Goal: Task Accomplishment & Management: Manage account settings

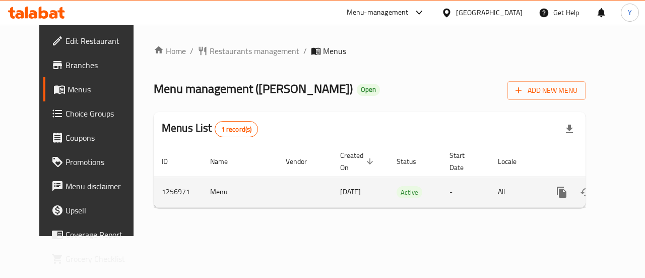
click at [630, 192] on icon "enhanced table" at bounding box center [634, 192] width 9 height 9
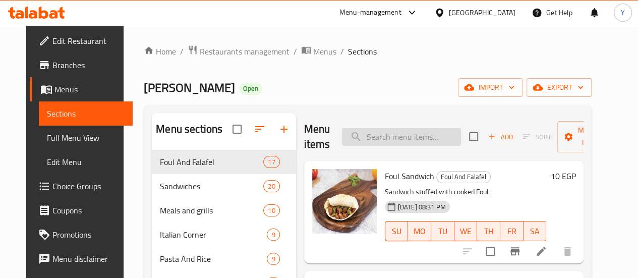
click at [361, 134] on input "search" at bounding box center [401, 137] width 119 height 18
paste input "ساندوتش شاورمة فراخ"
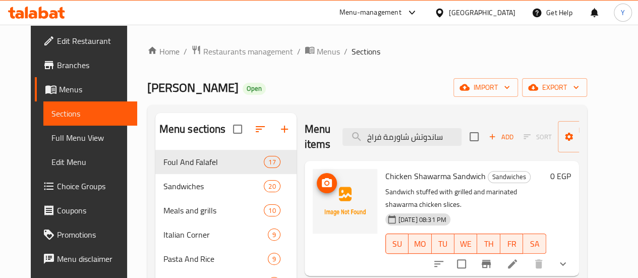
scroll to position [50, 0]
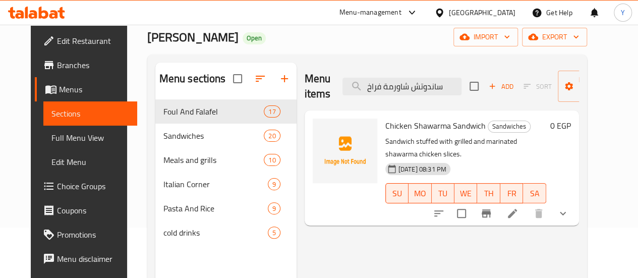
type input "ساندوتش شاورمة فراخ"
click at [575, 207] on button "show more" at bounding box center [562, 213] width 24 height 24
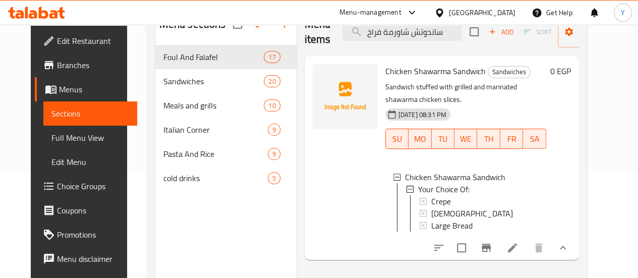
scroll to position [141, 0]
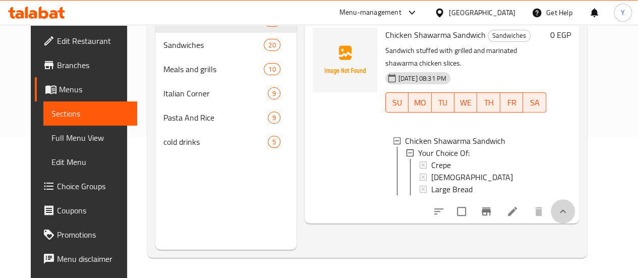
click at [575, 210] on button "show more" at bounding box center [562, 211] width 24 height 24
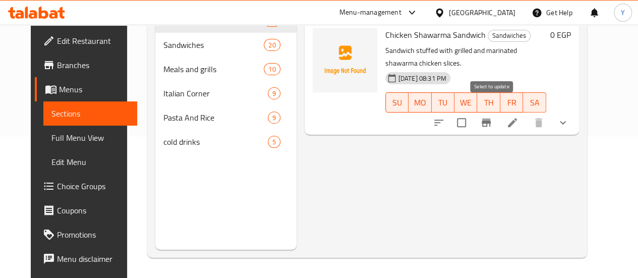
click at [472, 112] on input "checkbox" at bounding box center [461, 122] width 21 height 21
checkbox input "true"
click at [472, 112] on input "checkbox" at bounding box center [461, 122] width 21 height 21
checkbox input "false"
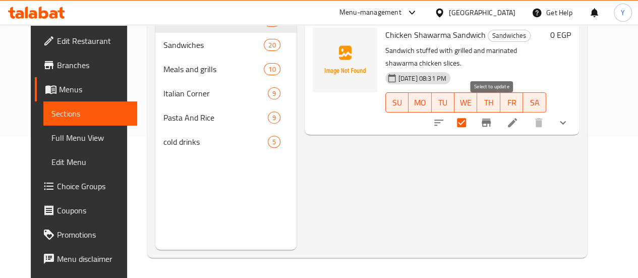
checkbox input "false"
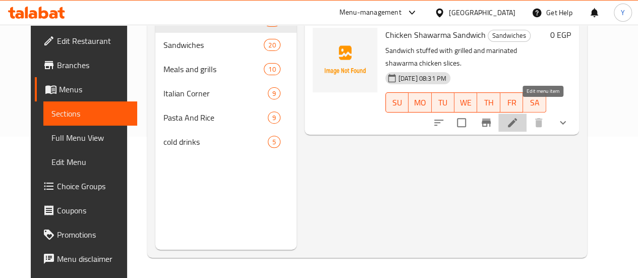
click at [518, 116] on icon at bounding box center [512, 122] width 12 height 12
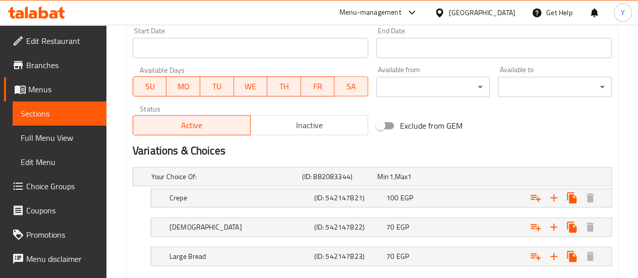
scroll to position [383, 0]
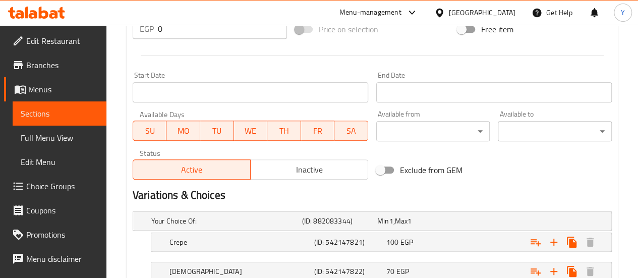
click at [308, 176] on button "Inactive" at bounding box center [309, 169] width 118 height 20
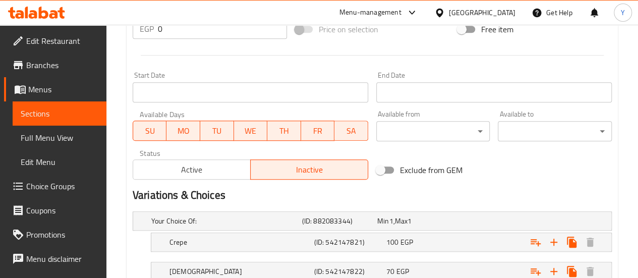
click at [227, 174] on span "Active" at bounding box center [191, 169] width 109 height 15
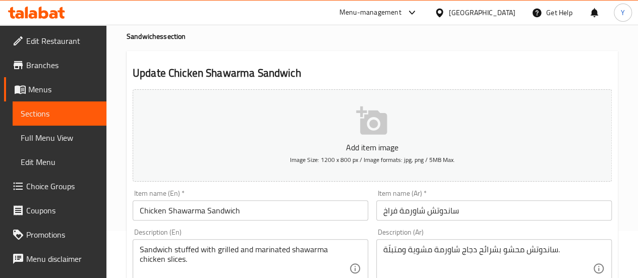
scroll to position [0, 0]
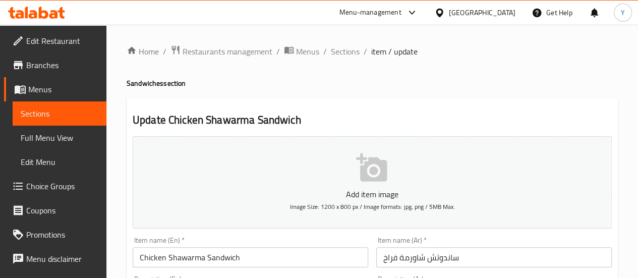
drag, startPoint x: 353, startPoint y: 47, endPoint x: 347, endPoint y: 69, distance: 23.1
click at [353, 47] on span "Sections" at bounding box center [345, 51] width 29 height 12
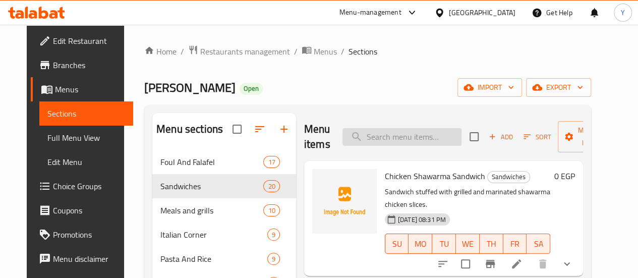
click at [369, 144] on input "search" at bounding box center [401, 137] width 119 height 18
paste input "ساندوتش برجر جامبو"
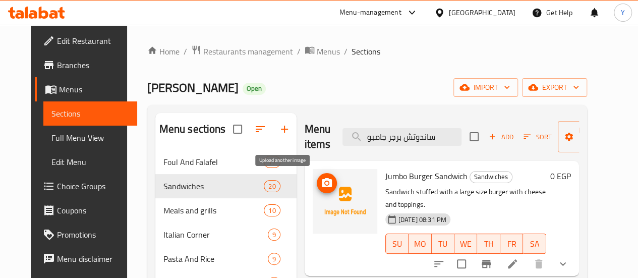
click at [325, 183] on circle "upload picture" at bounding box center [326, 182] width 3 height 3
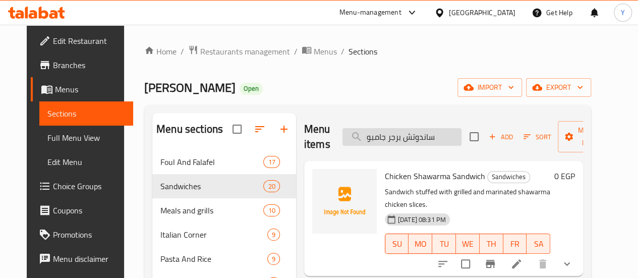
click at [372, 133] on input "ساندوتش برجر جامبو" at bounding box center [401, 137] width 119 height 18
paste input "اورمة فراخ"
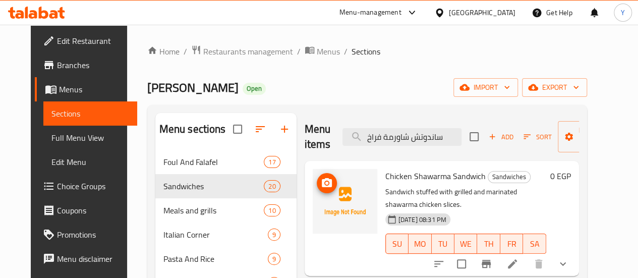
click at [321, 183] on icon "upload picture" at bounding box center [327, 183] width 12 height 12
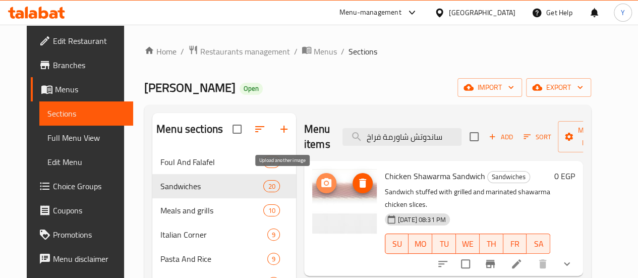
click at [321, 186] on icon "upload picture" at bounding box center [326, 182] width 10 height 9
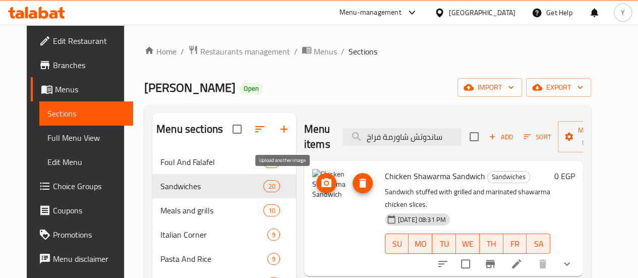
click at [320, 178] on icon "upload picture" at bounding box center [326, 183] width 12 height 12
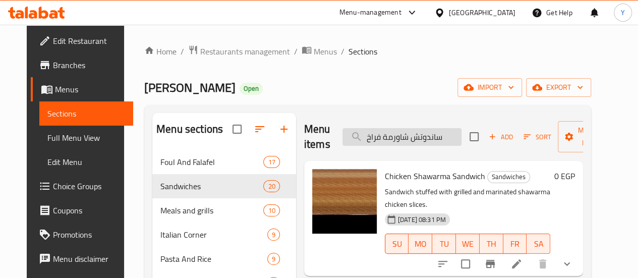
click at [374, 142] on input "ساندوتش شاورمة فراخ" at bounding box center [401, 137] width 119 height 18
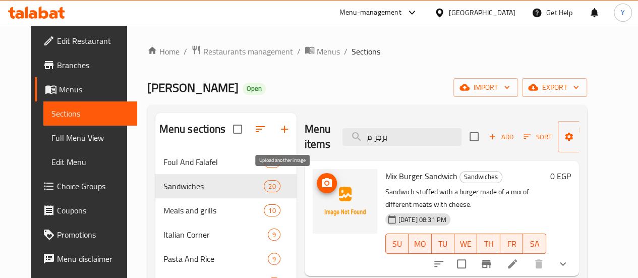
click at [321, 179] on icon "upload picture" at bounding box center [327, 183] width 12 height 12
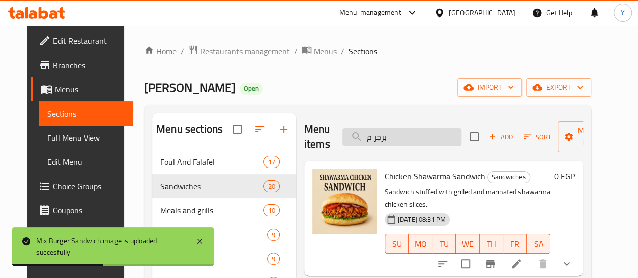
click at [371, 141] on input "برجر م" at bounding box center [401, 137] width 119 height 18
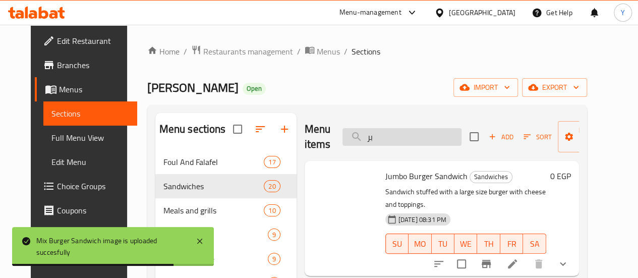
type input "ب"
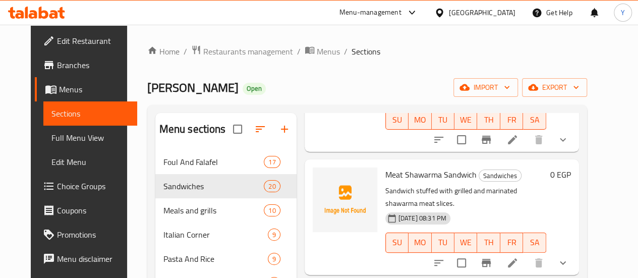
scroll to position [151, 0]
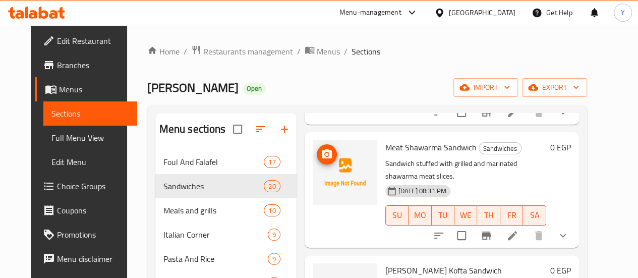
type input "شا"
click at [325, 153] on circle "upload picture" at bounding box center [326, 154] width 3 height 3
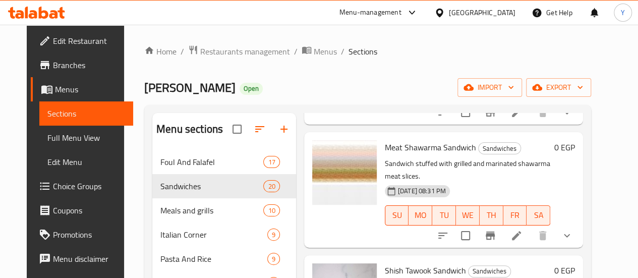
click at [58, 88] on span "Menus" at bounding box center [90, 89] width 70 height 12
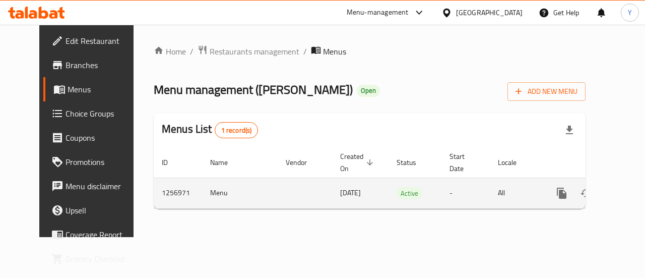
click at [630, 190] on icon "enhanced table" at bounding box center [634, 193] width 9 height 9
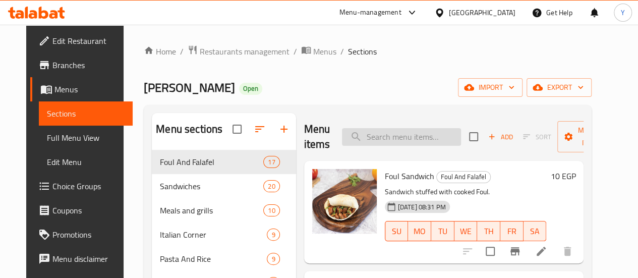
click at [360, 131] on input "search" at bounding box center [401, 137] width 119 height 18
paste input "Mix Cheese Crepe"
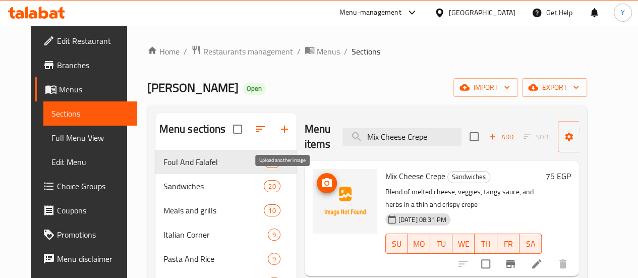
click at [322, 183] on icon "upload picture" at bounding box center [327, 182] width 10 height 9
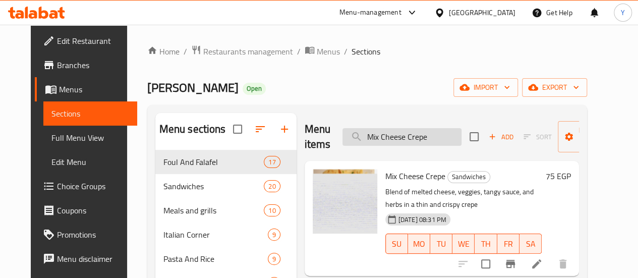
click at [367, 135] on input "Mix Cheese Crepe" at bounding box center [401, 137] width 119 height 18
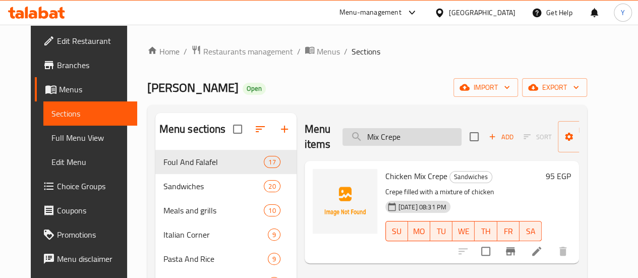
click at [351, 133] on input "Mix Crepe" at bounding box center [401, 137] width 119 height 18
click at [322, 180] on icon "upload picture" at bounding box center [327, 182] width 10 height 9
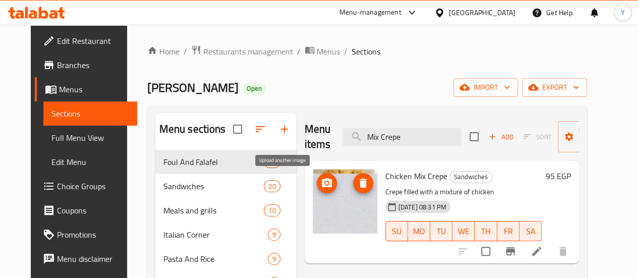
click at [322, 179] on icon "upload picture" at bounding box center [327, 182] width 10 height 9
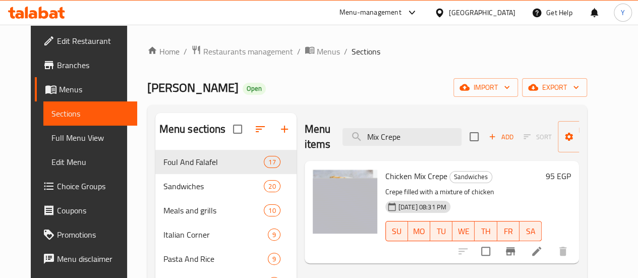
click at [351, 53] on span "Sections" at bounding box center [365, 51] width 29 height 12
click at [375, 135] on input "Mix Crepe" at bounding box center [401, 137] width 119 height 18
paste input "Single Meal"
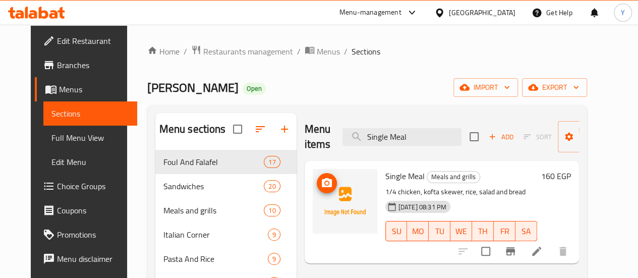
click at [321, 188] on icon "upload picture" at bounding box center [327, 183] width 12 height 12
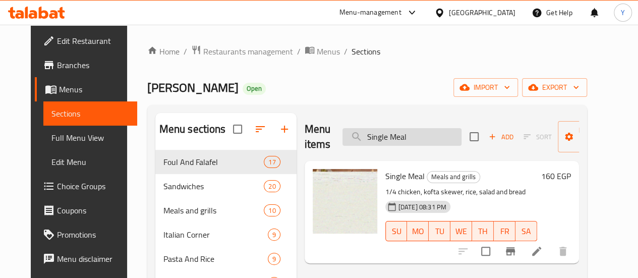
click at [373, 140] on input "Single Meal" at bounding box center [401, 137] width 119 height 18
click at [357, 140] on input "Single Meal" at bounding box center [401, 137] width 119 height 18
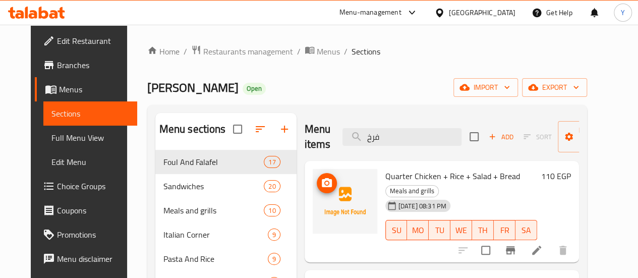
type input "فرخ"
click at [322, 181] on icon "upload picture" at bounding box center [327, 182] width 10 height 9
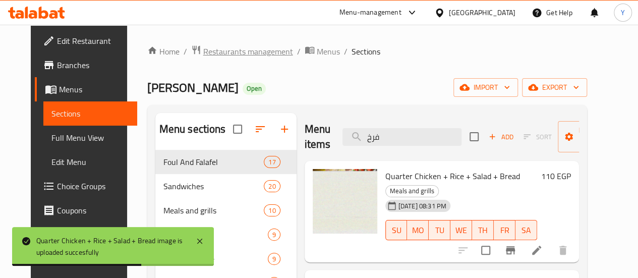
click at [209, 52] on span "Restaurants management" at bounding box center [248, 51] width 90 height 12
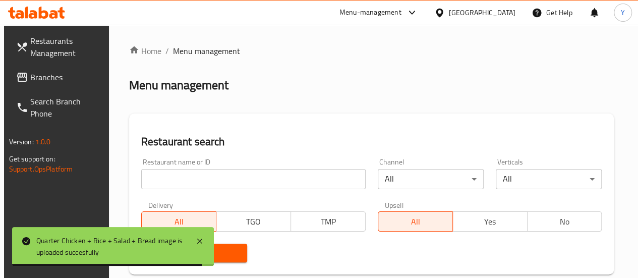
click at [33, 80] on span "Branches" at bounding box center [66, 77] width 72 height 12
